Goal: Book appointment/travel/reservation

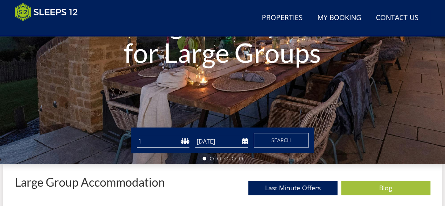
scroll to position [153, 0]
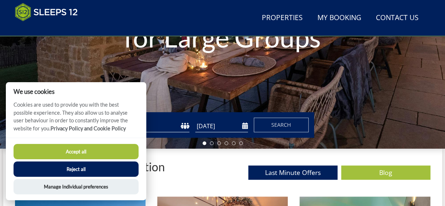
click at [174, 127] on select "1 2 3 4 5 6 7 8 9 10 11 12 13 14 15 16 17 18 19 20 21 22 23 24 25 26 27 28 29 3…" at bounding box center [163, 126] width 53 height 12
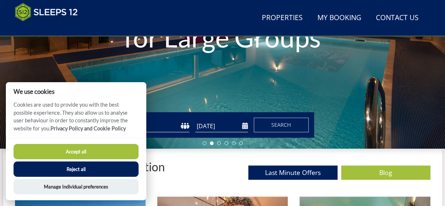
select select "18"
click at [137, 123] on select "1 2 3 4 5 6 7 8 9 10 11 12 13 14 15 16 17 18 19 20 21 22 23 24 25 26 27 28 29 3…" at bounding box center [163, 126] width 53 height 12
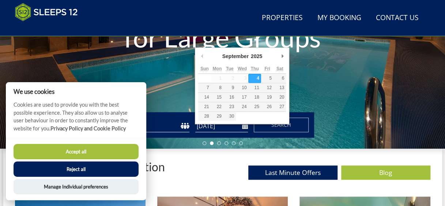
drag, startPoint x: 214, startPoint y: 129, endPoint x: 224, endPoint y: 129, distance: 9.5
click at [214, 128] on input "[DATE]" at bounding box center [221, 126] width 53 height 12
type input "[DATE]"
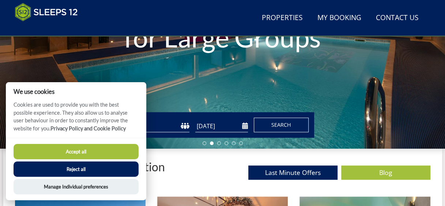
click at [270, 129] on button "Search" at bounding box center [281, 125] width 55 height 15
click at [84, 168] on button "Reject all" at bounding box center [76, 168] width 125 height 15
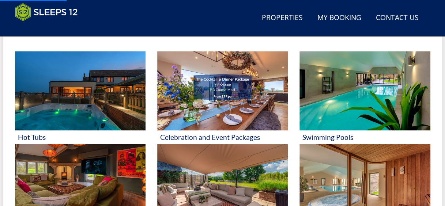
scroll to position [299, 0]
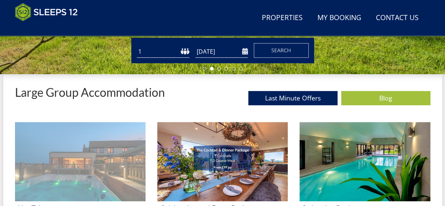
scroll to position [160, 0]
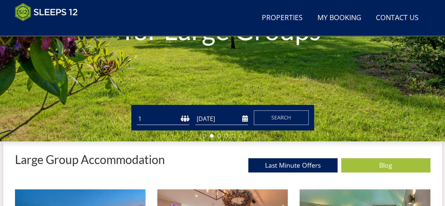
click at [169, 125] on select "1 2 3 4 5 6 7 8 9 10 11 12 13 14 15 16 17 18 19 20 21 22 23 24 25 26 27 28 29 3…" at bounding box center [163, 119] width 53 height 12
select select "18"
click at [137, 115] on select "1 2 3 4 5 6 7 8 9 10 11 12 13 14 15 16 17 18 19 20 21 22 23 24 25 26 27 28 29 3…" at bounding box center [163, 119] width 53 height 12
click at [214, 125] on input "[DATE]" at bounding box center [221, 119] width 53 height 12
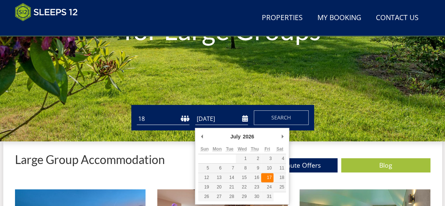
type input "[DATE]"
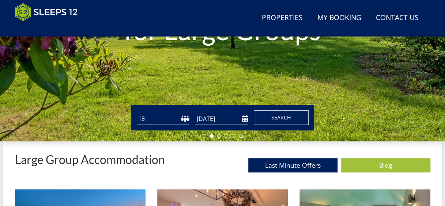
click at [263, 121] on button "Search" at bounding box center [281, 117] width 55 height 15
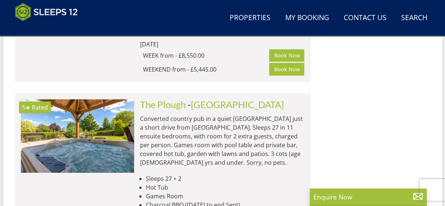
scroll to position [3952, 0]
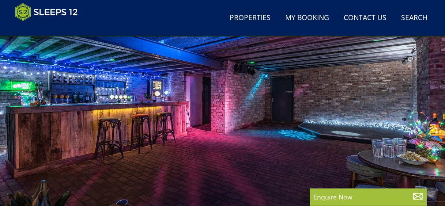
scroll to position [110, 0]
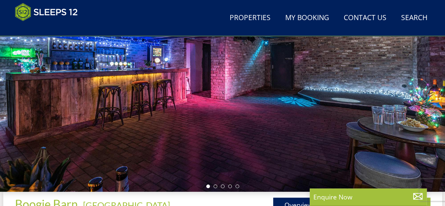
click at [422, 115] on div at bounding box center [222, 67] width 445 height 249
click at [215, 188] on li at bounding box center [215, 186] width 4 height 4
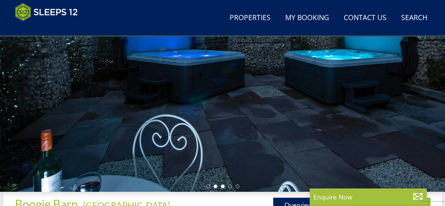
click at [221, 188] on li at bounding box center [223, 186] width 4 height 4
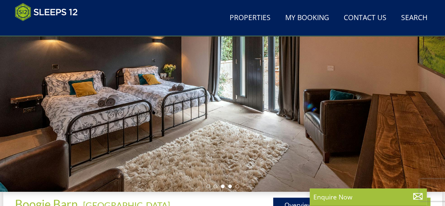
click at [231, 188] on li at bounding box center [230, 186] width 4 height 4
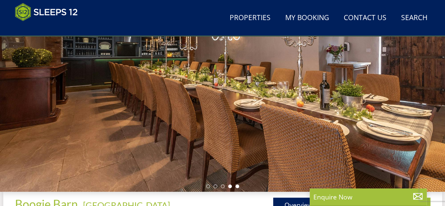
click at [237, 188] on li at bounding box center [237, 186] width 4 height 4
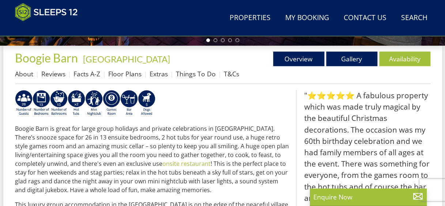
scroll to position [256, 0]
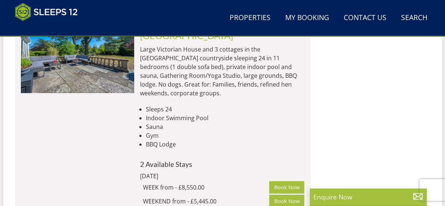
scroll to position [0, 1360]
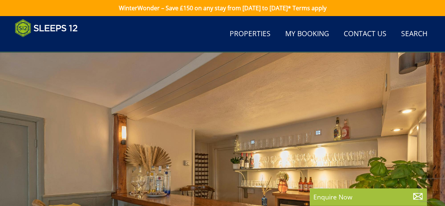
scroll to position [219, 0]
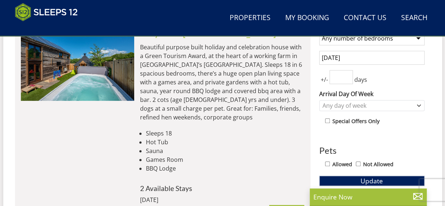
scroll to position [331, 0]
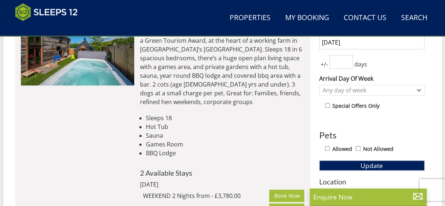
click at [357, 149] on input "Not Allowed" at bounding box center [357, 148] width 5 height 5
checkbox input "true"
click at [351, 165] on button "Update" at bounding box center [371, 165] width 105 height 10
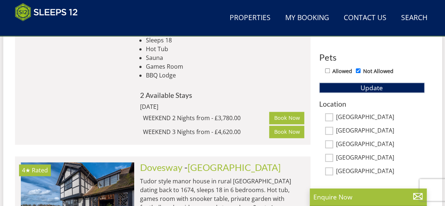
scroll to position [392, 0]
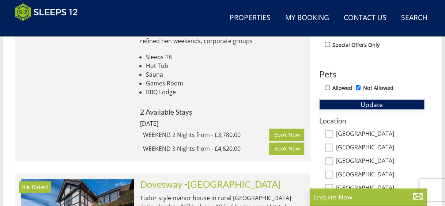
click at [378, 107] on span "Update" at bounding box center [371, 104] width 22 height 9
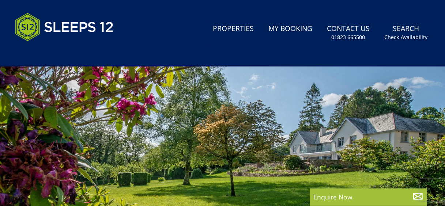
scroll to position [0, 0]
